Goal: Information Seeking & Learning: Learn about a topic

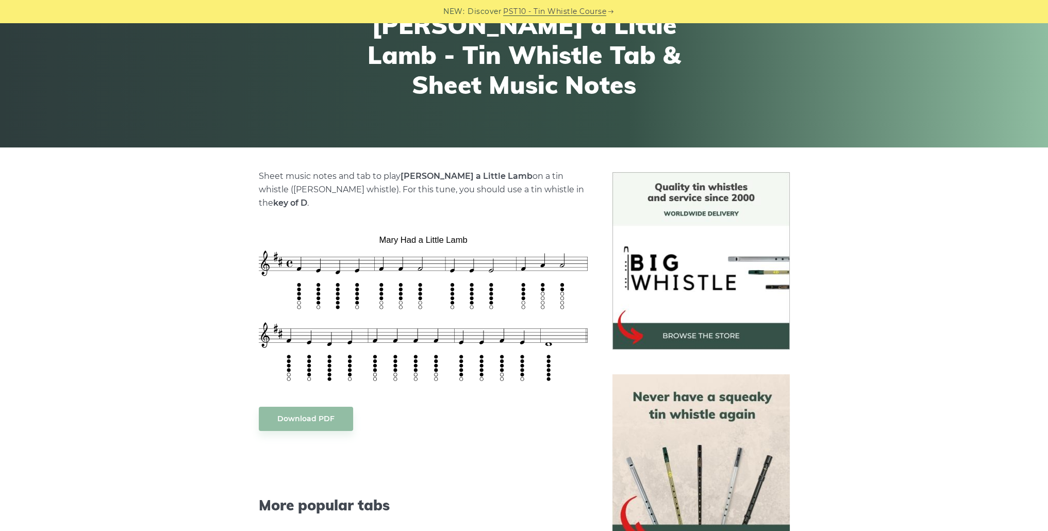
scroll to position [155, 0]
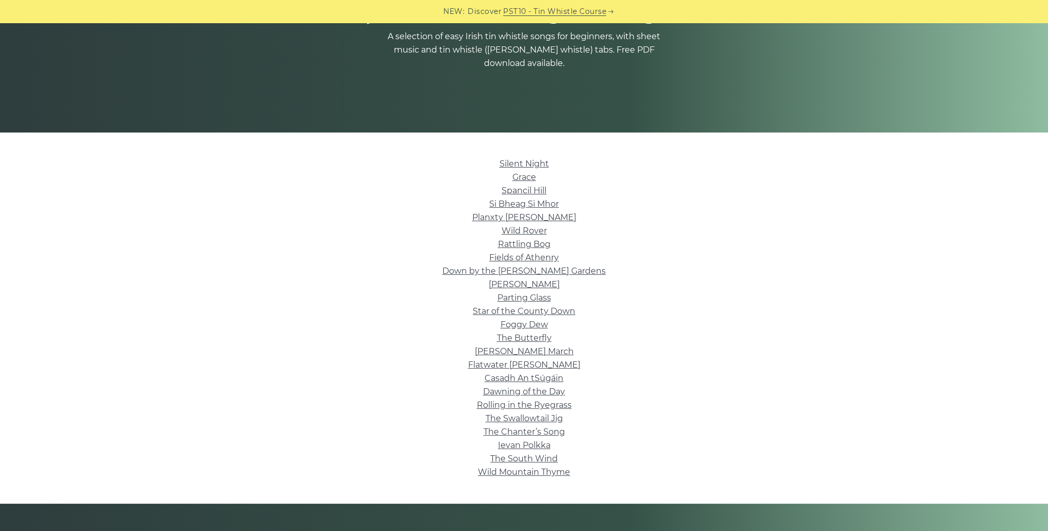
scroll to position [155, 0]
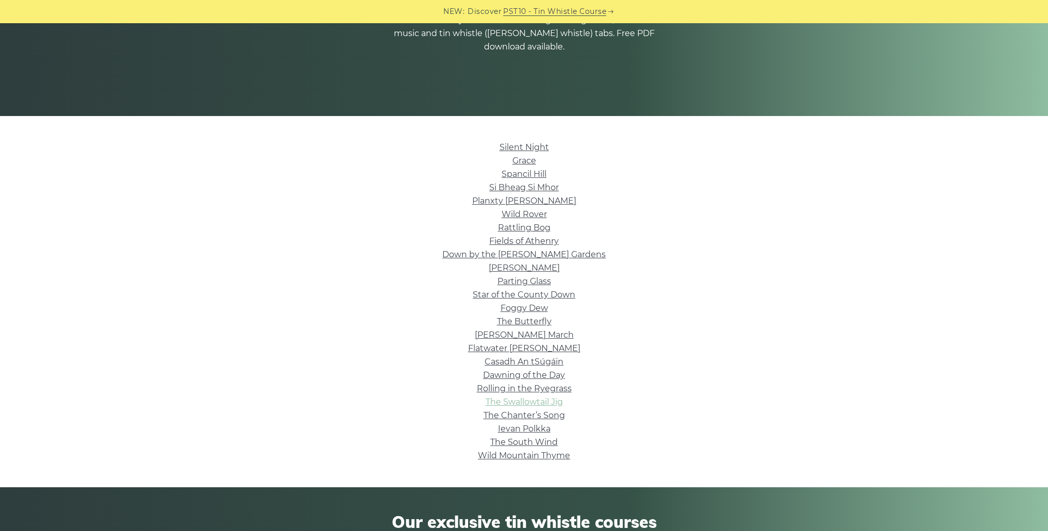
click at [555, 400] on link "The Swallowtail Jig" at bounding box center [523, 402] width 77 height 10
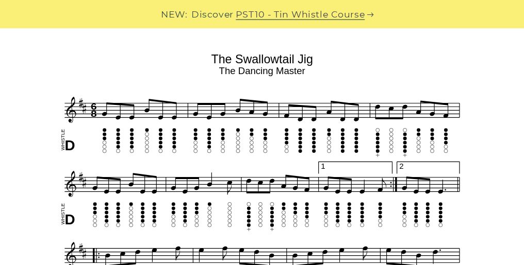
scroll to position [289, 0]
